Goal: Information Seeking & Learning: Learn about a topic

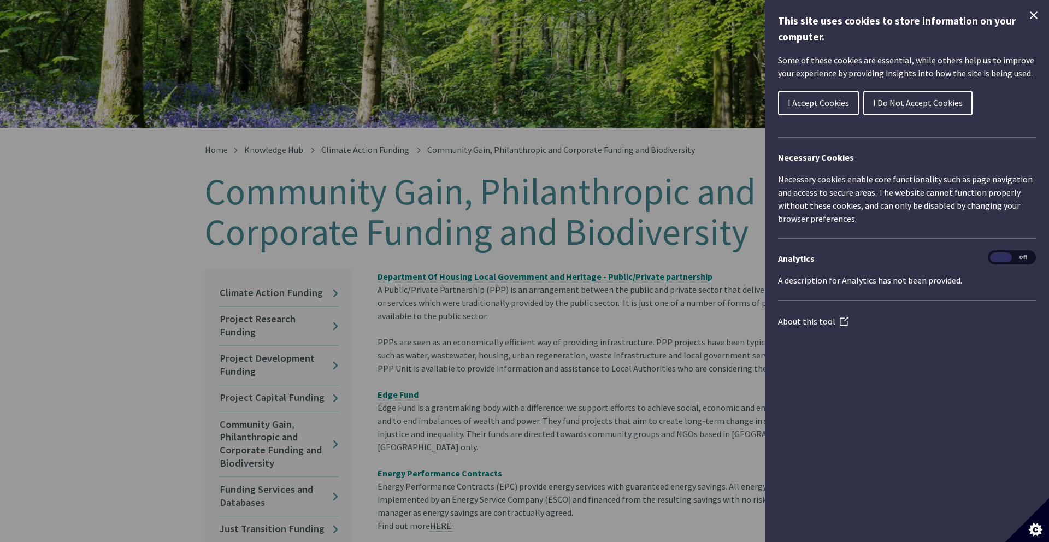
scroll to position [126, 0]
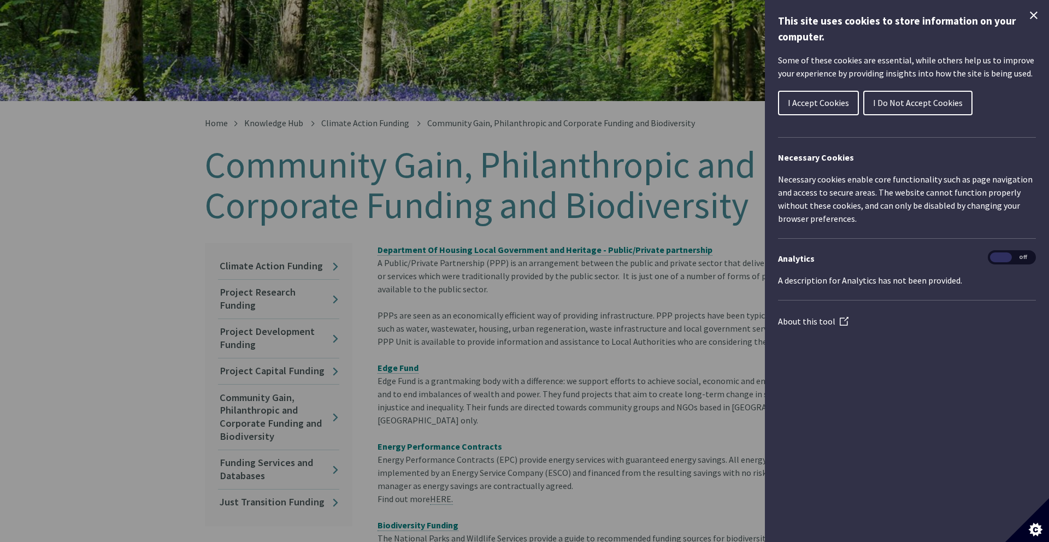
click at [1036, 19] on icon "Close Cookie Control" at bounding box center [1033, 15] width 13 height 13
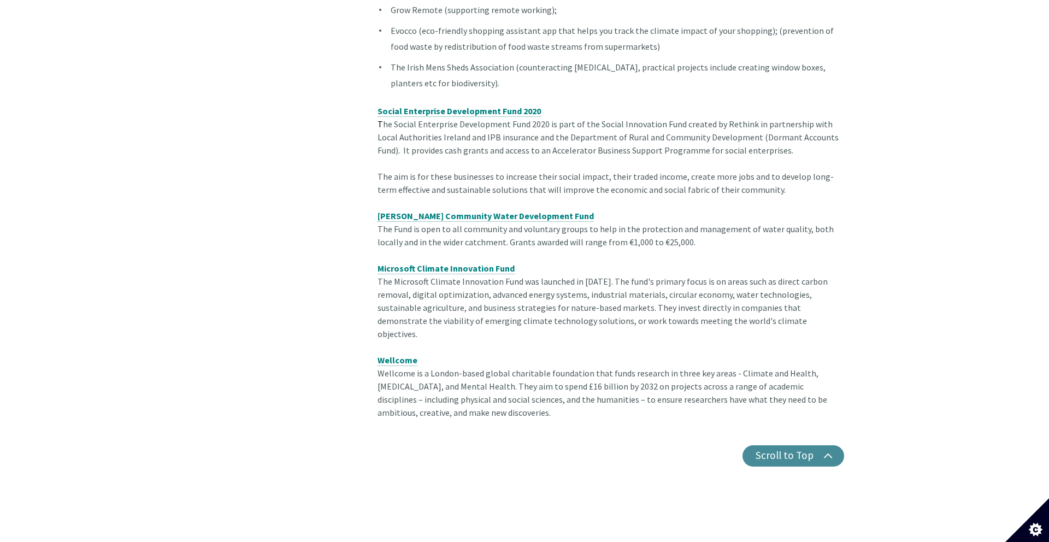
scroll to position [1616, 0]
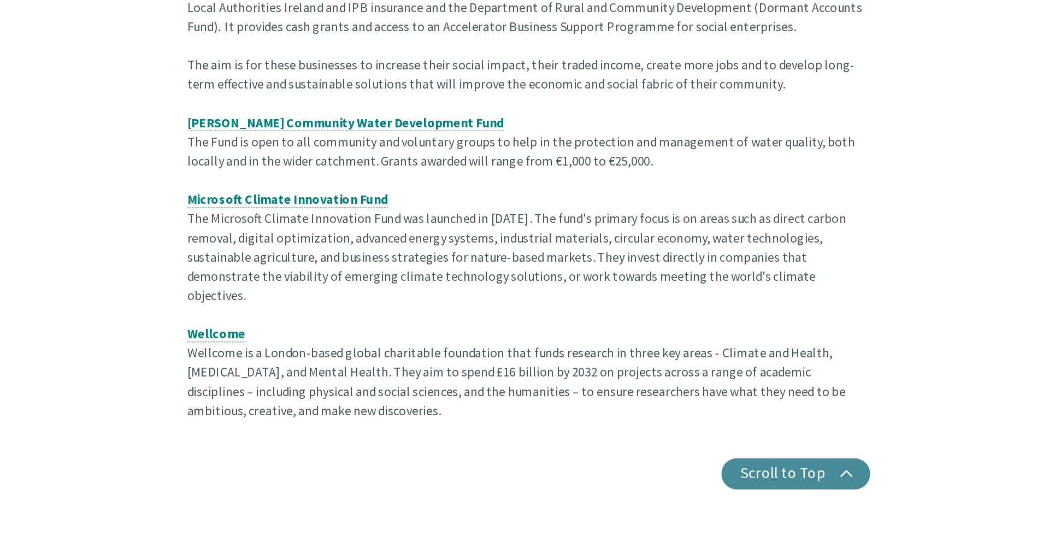
click at [691, 331] on div "Social Enterprise Development Fund 2020 T he Social Enterprise Development Fund…" at bounding box center [611, 266] width 467 height 315
click at [702, 338] on div "Social Enterprise Development Fund 2020 T he Social Enterprise Development Fund…" at bounding box center [611, 266] width 467 height 315
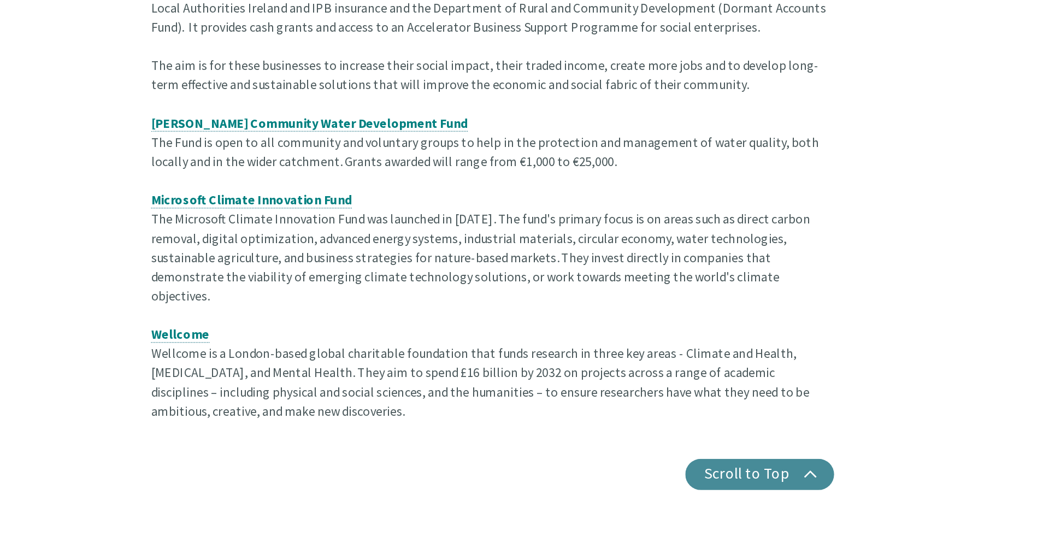
click at [518, 353] on div "Social Enterprise Development Fund 2020 T he Social Enterprise Development Fund…" at bounding box center [611, 266] width 467 height 315
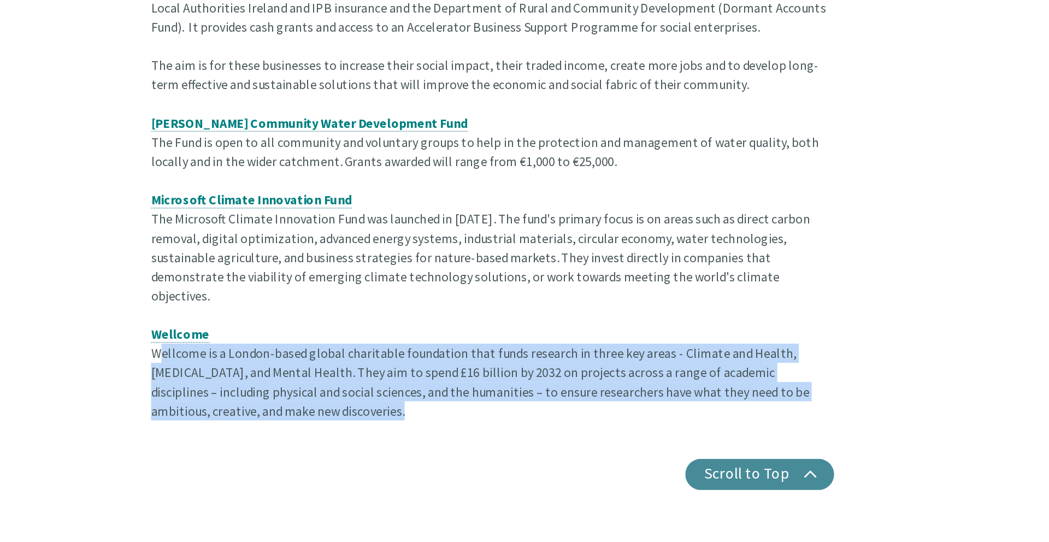
click at [518, 353] on div "Social Enterprise Development Fund 2020 T he Social Enterprise Development Fund…" at bounding box center [611, 266] width 467 height 315
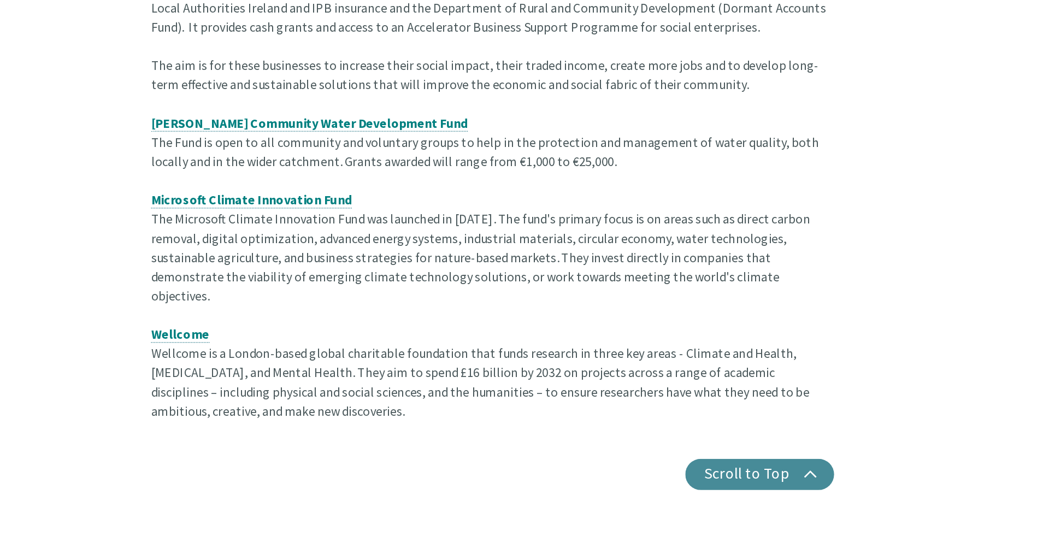
click at [543, 352] on div "Social Enterprise Development Fund 2020 T he Social Enterprise Development Fund…" at bounding box center [611, 266] width 467 height 315
click at [390, 360] on span "Wellcome" at bounding box center [398, 365] width 40 height 11
